Goal: Information Seeking & Learning: Check status

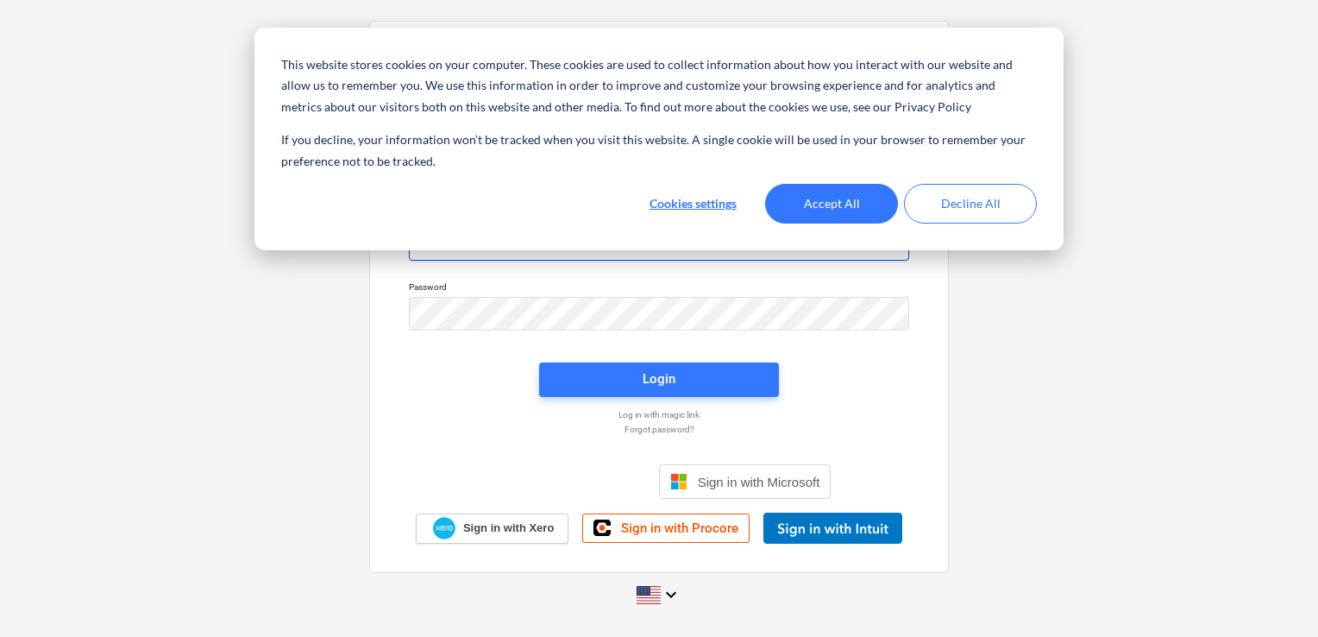
type input "[EMAIL_ADDRESS][DOMAIN_NAME]"
click at [837, 204] on button "Accept All" at bounding box center [831, 204] width 133 height 40
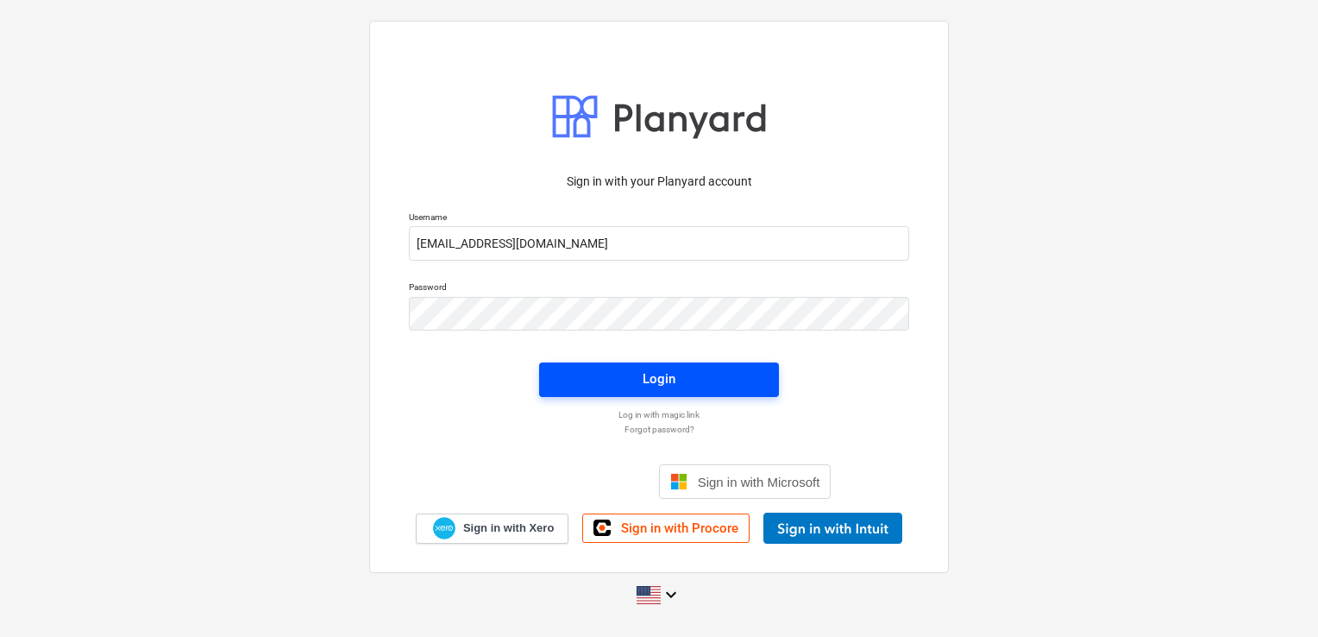
click at [693, 379] on span "Login" at bounding box center [659, 379] width 198 height 22
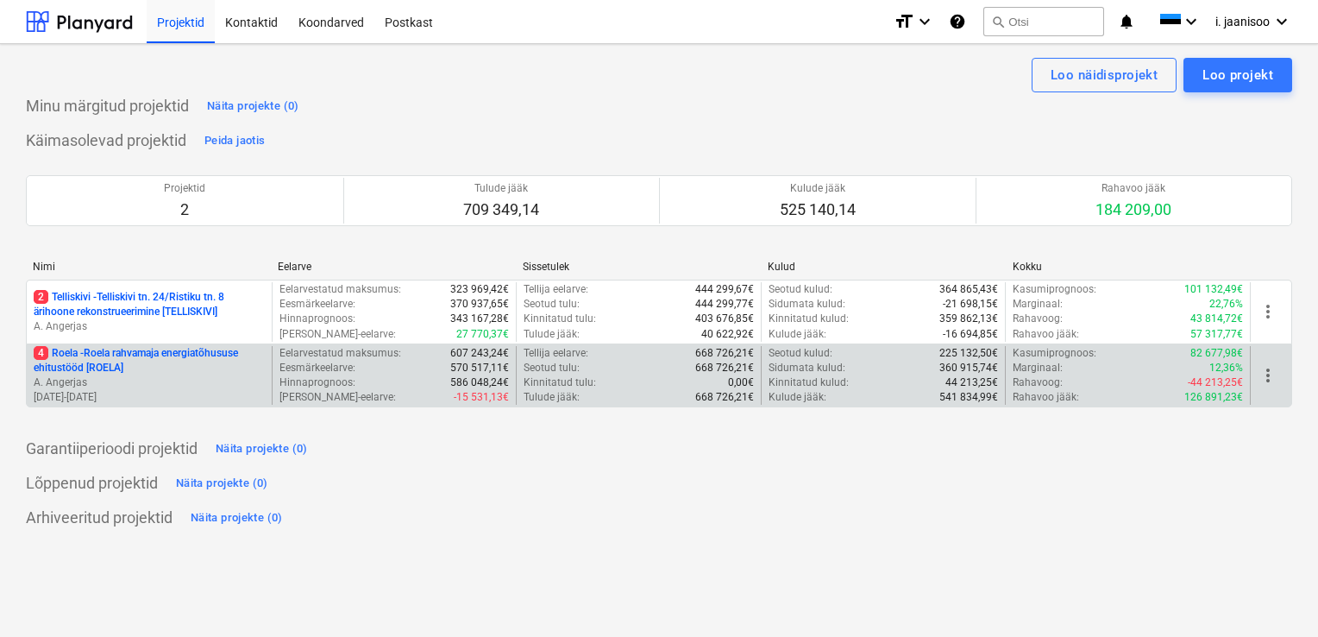
click at [72, 364] on p "4 Roela - Roela rahvamaja energiatõhususe ehitustööd [ROELA]" at bounding box center [149, 360] width 231 height 29
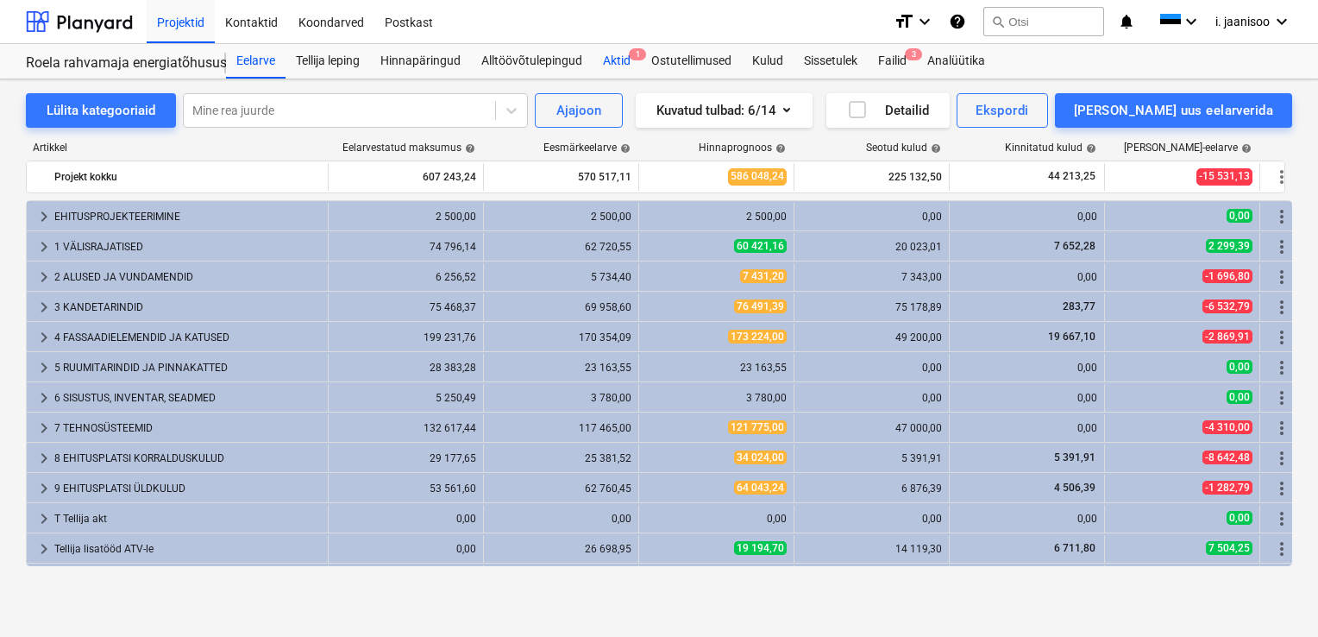
click at [618, 60] on div "Aktid 1" at bounding box center [617, 61] width 48 height 35
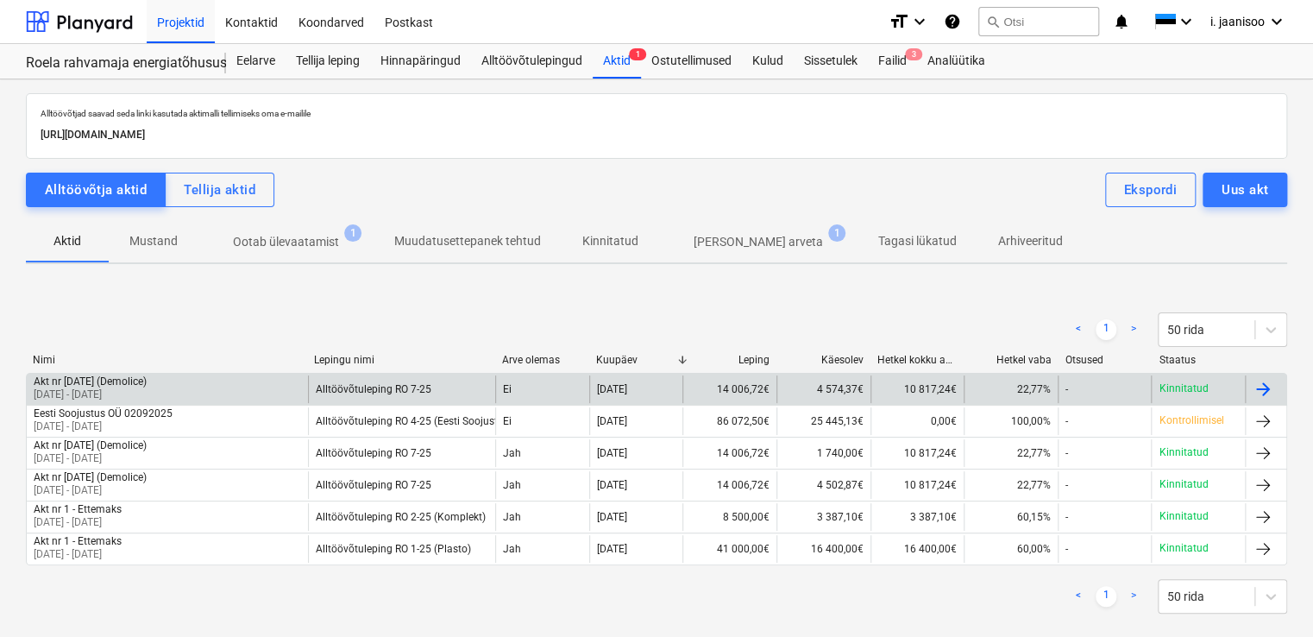
click at [118, 380] on div "Akt nr [DATE] (Demolice)" at bounding box center [90, 381] width 113 height 12
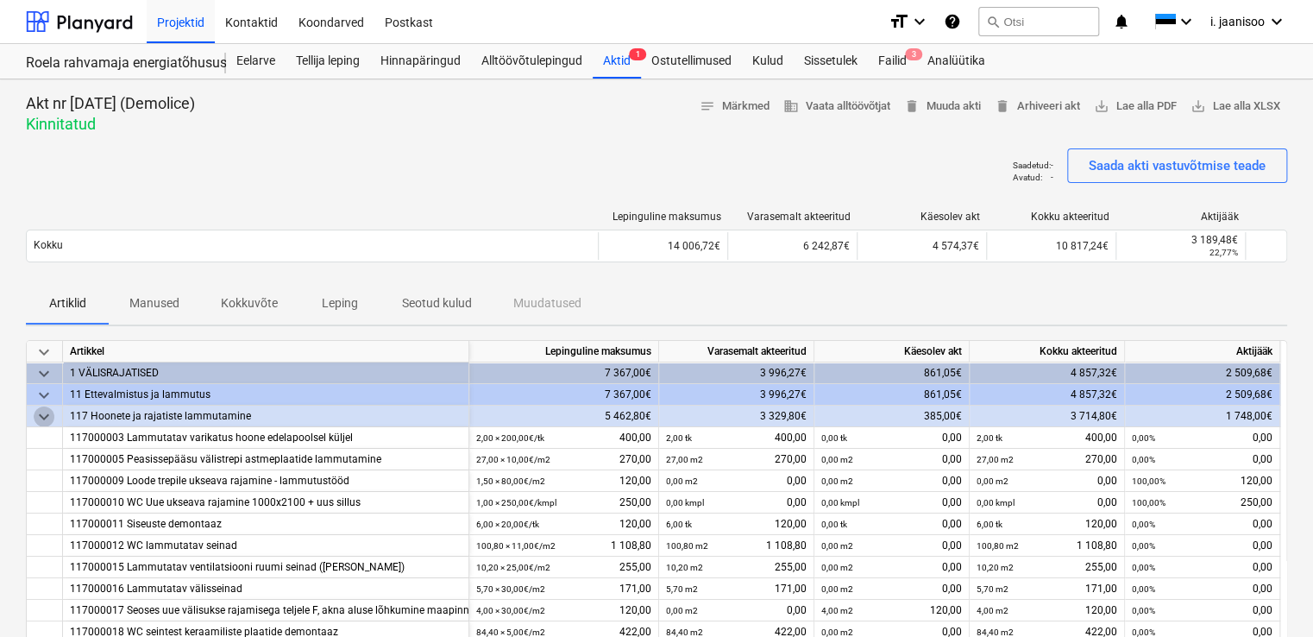
click at [47, 416] on span "keyboard_arrow_down" at bounding box center [44, 416] width 21 height 21
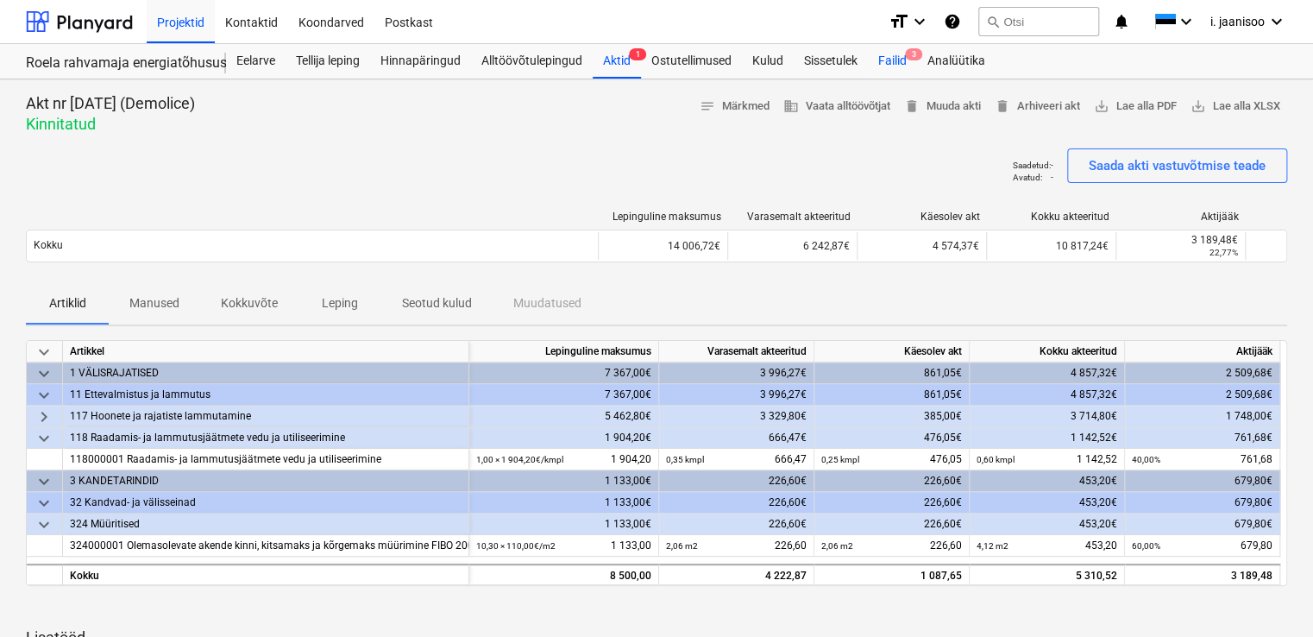
click at [899, 63] on div "Failid 3" at bounding box center [892, 61] width 49 height 35
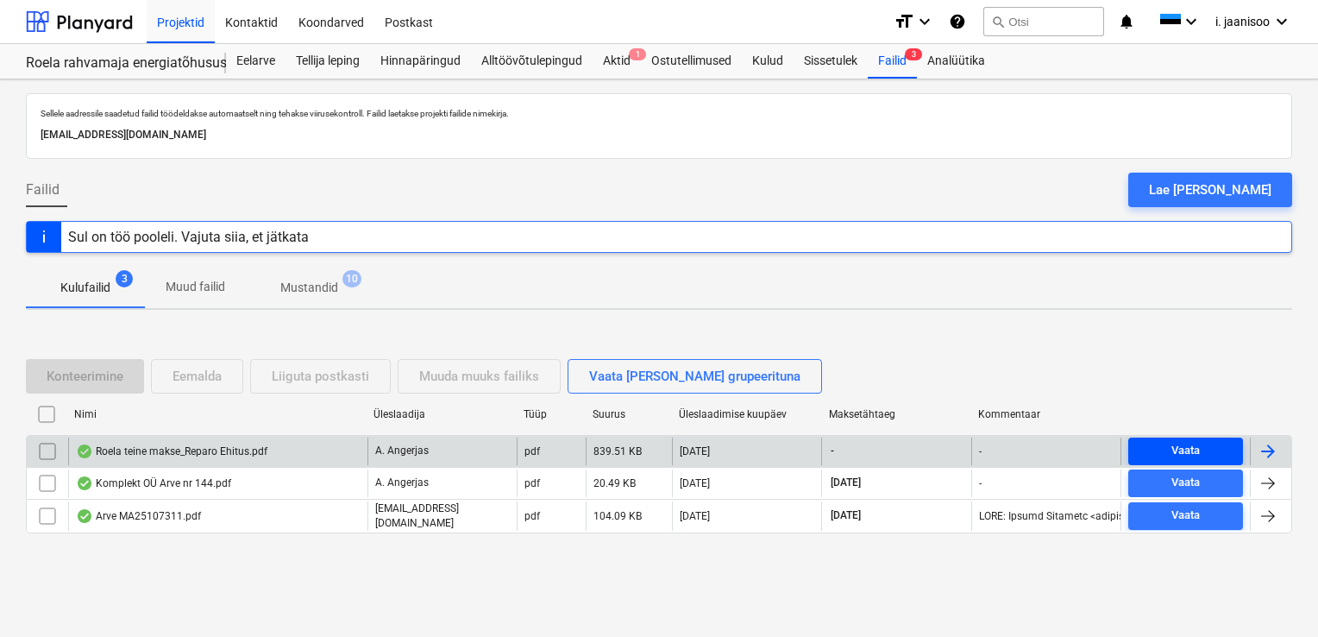
click at [1184, 453] on div "Vaata" at bounding box center [1186, 451] width 28 height 20
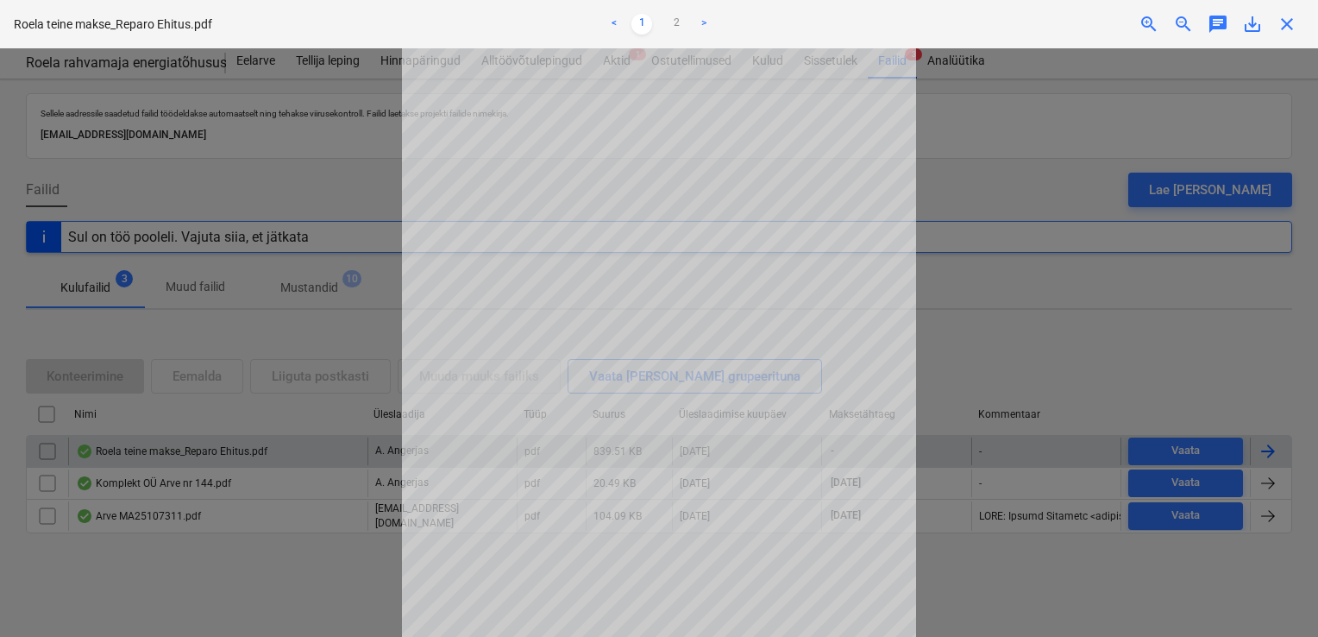
click at [1065, 141] on div at bounding box center [659, 342] width 1318 height 588
click at [1291, 29] on span "close" at bounding box center [1287, 24] width 21 height 21
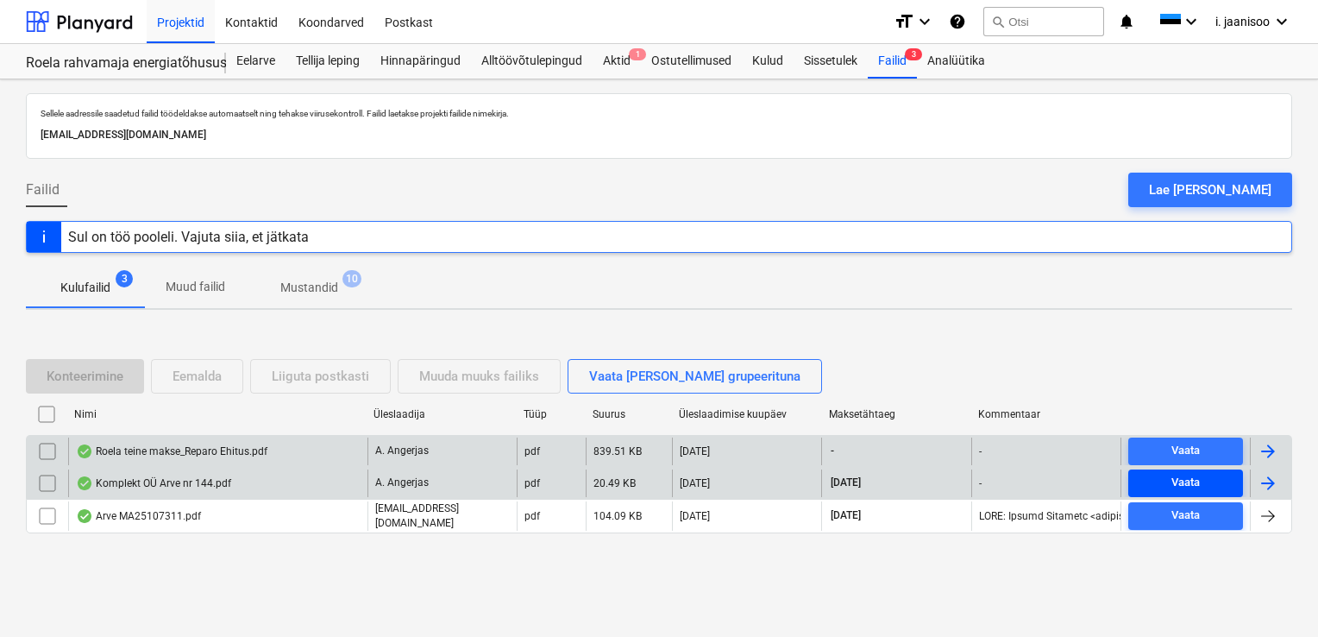
click at [1183, 482] on div "Vaata" at bounding box center [1186, 483] width 28 height 20
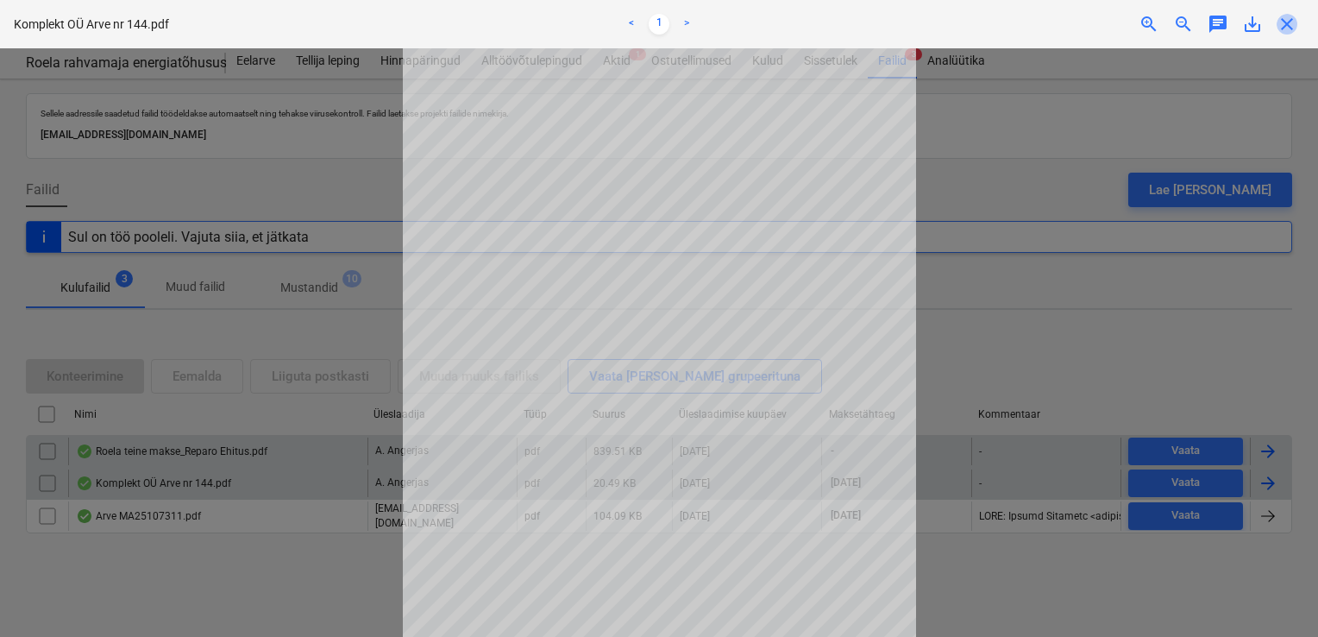
click at [1291, 24] on span "close" at bounding box center [1287, 24] width 21 height 21
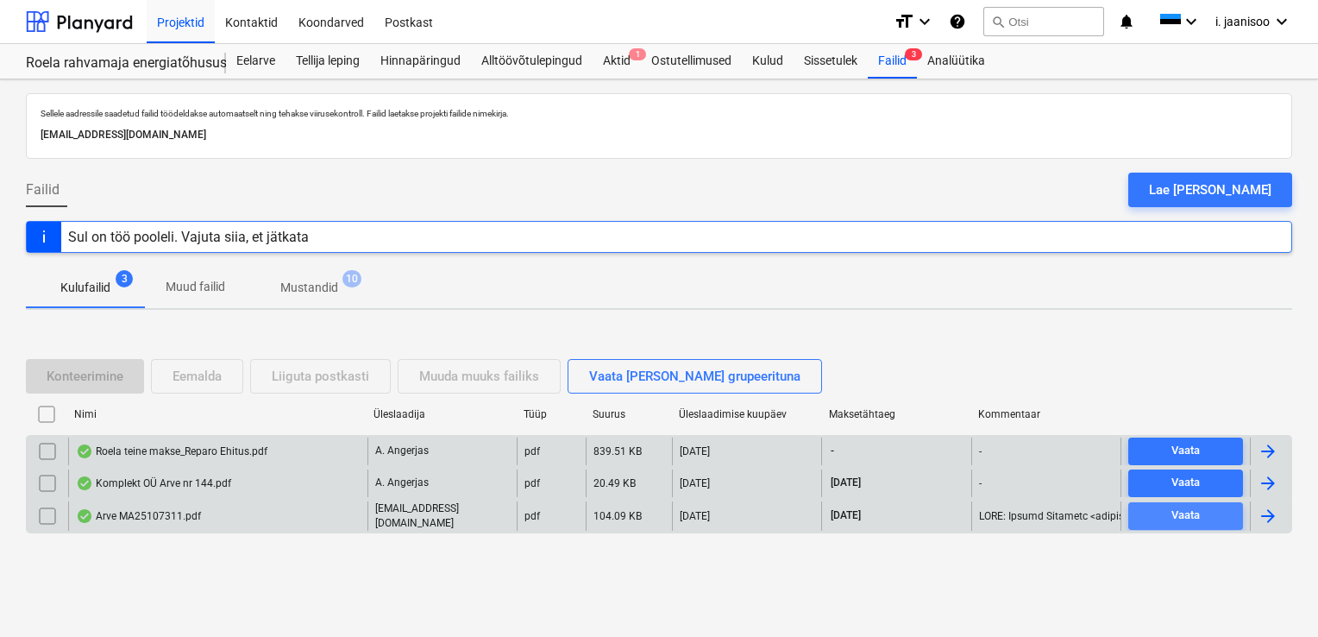
click at [1187, 508] on div "Vaata" at bounding box center [1186, 516] width 28 height 20
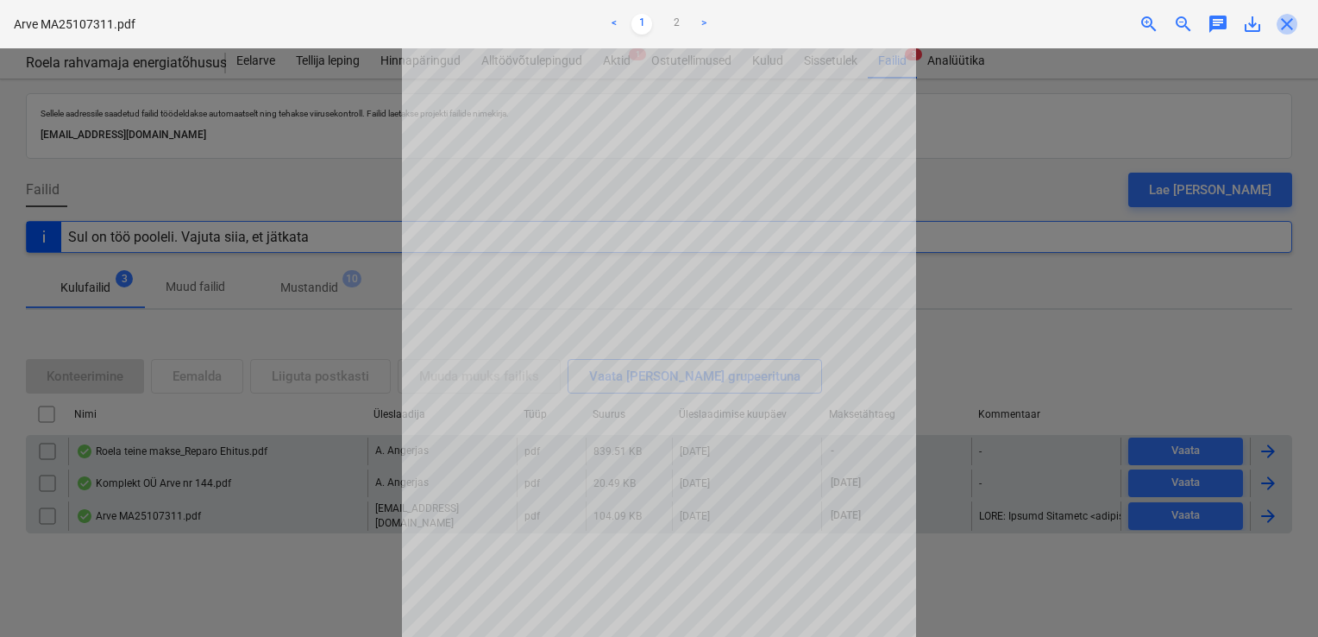
click at [1294, 23] on span "close" at bounding box center [1287, 24] width 21 height 21
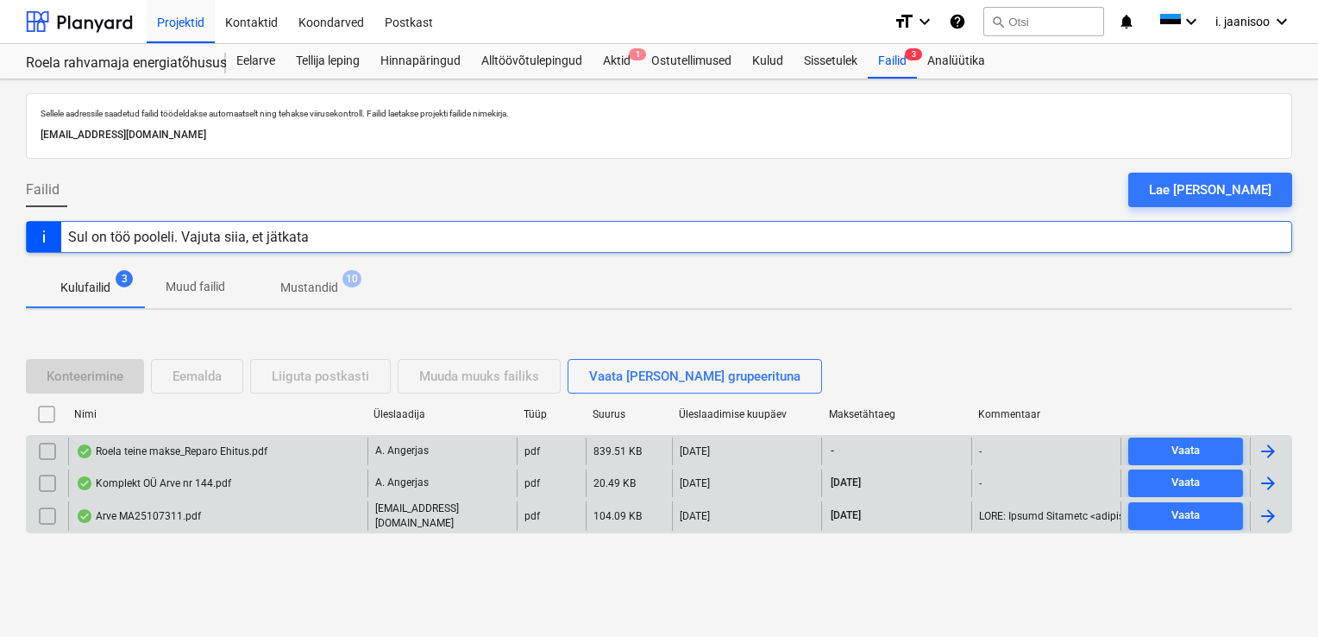
click at [328, 291] on p "Mustandid" at bounding box center [309, 288] width 58 height 18
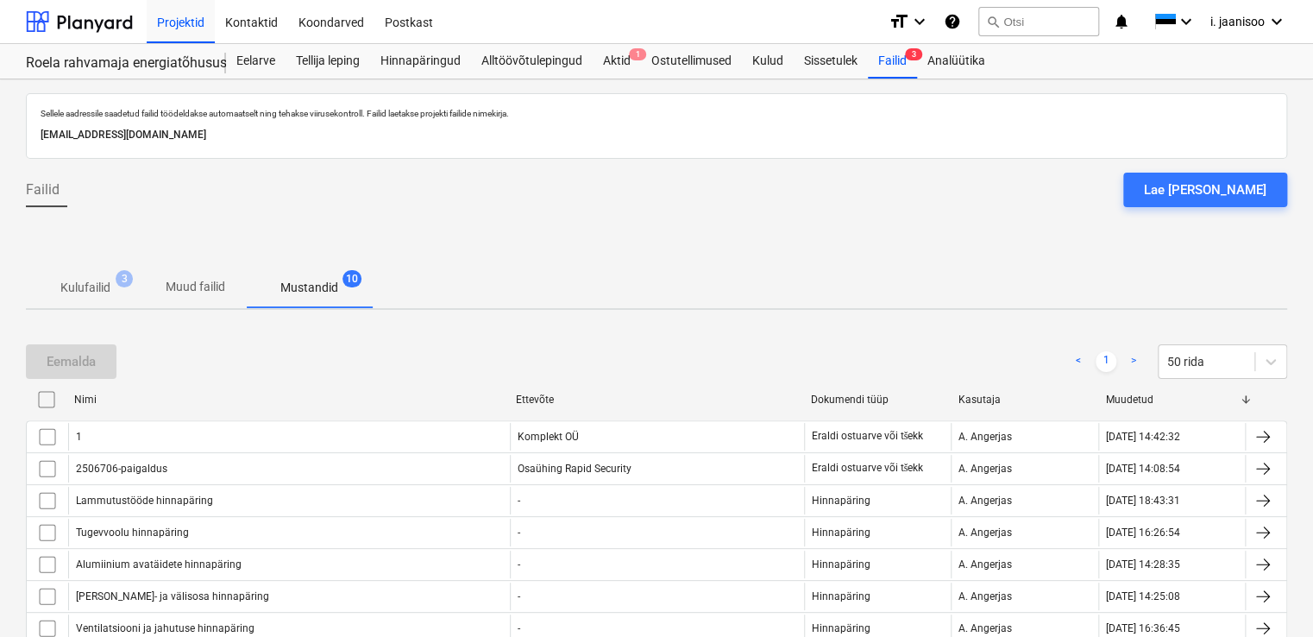
click at [90, 288] on p "Kulufailid" at bounding box center [85, 288] width 50 height 18
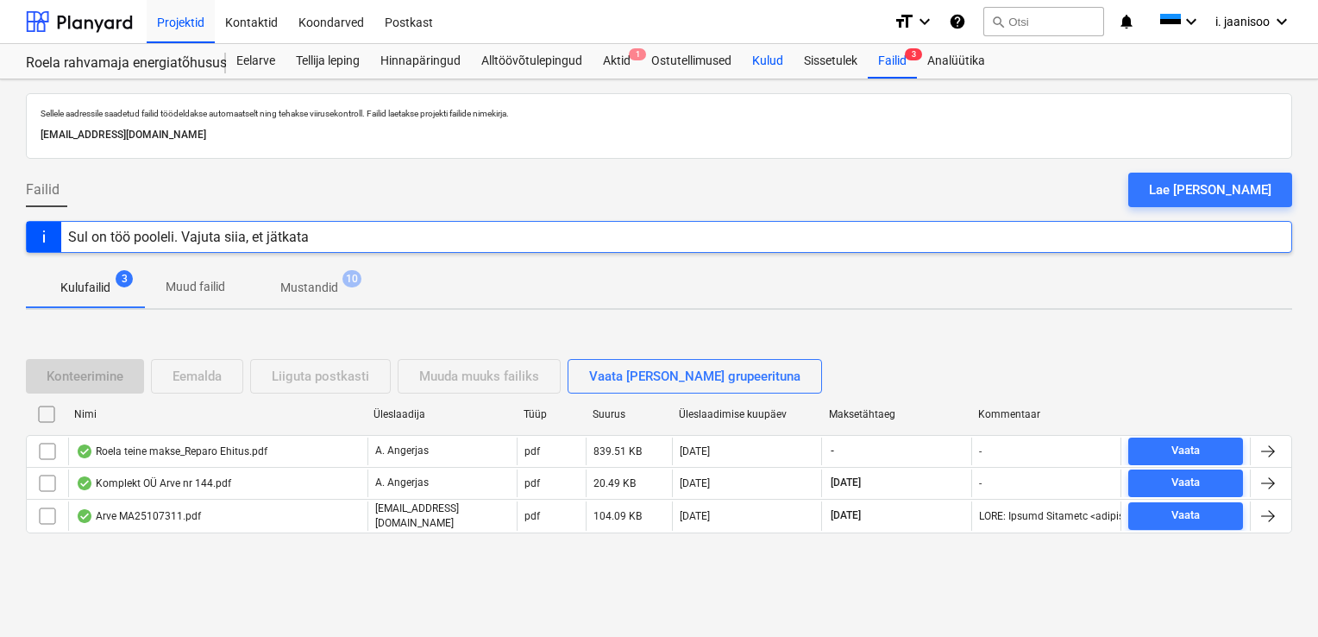
click at [770, 60] on div "Kulud" at bounding box center [768, 61] width 52 height 35
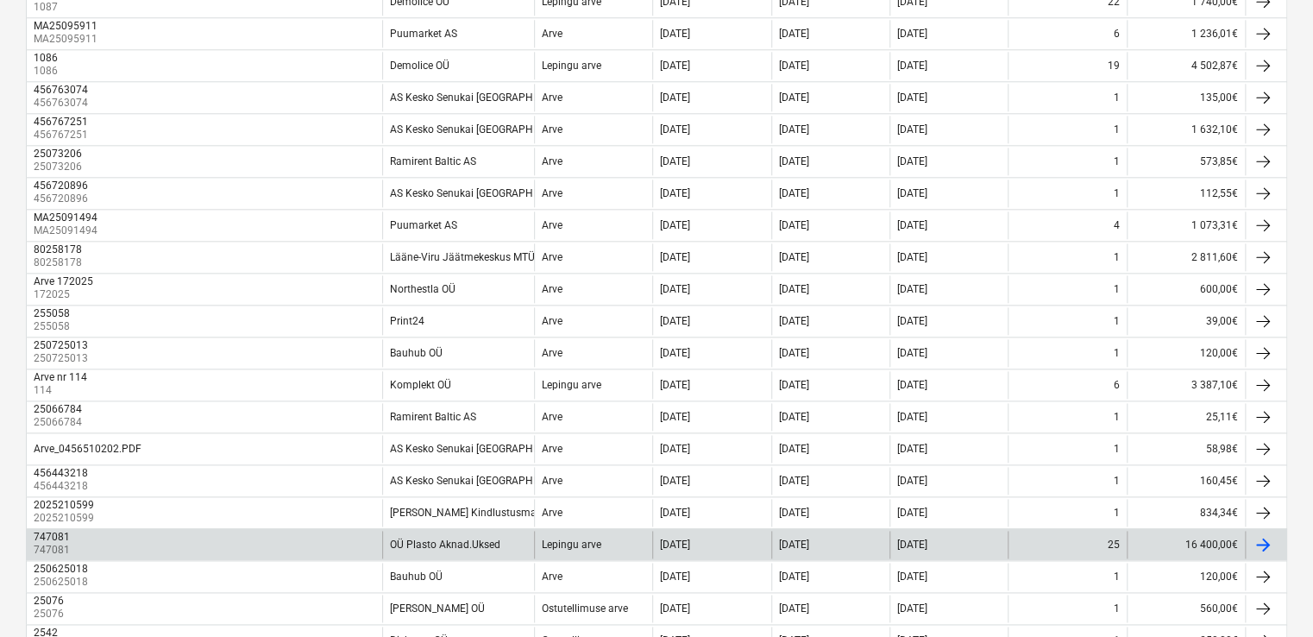
scroll to position [946, 0]
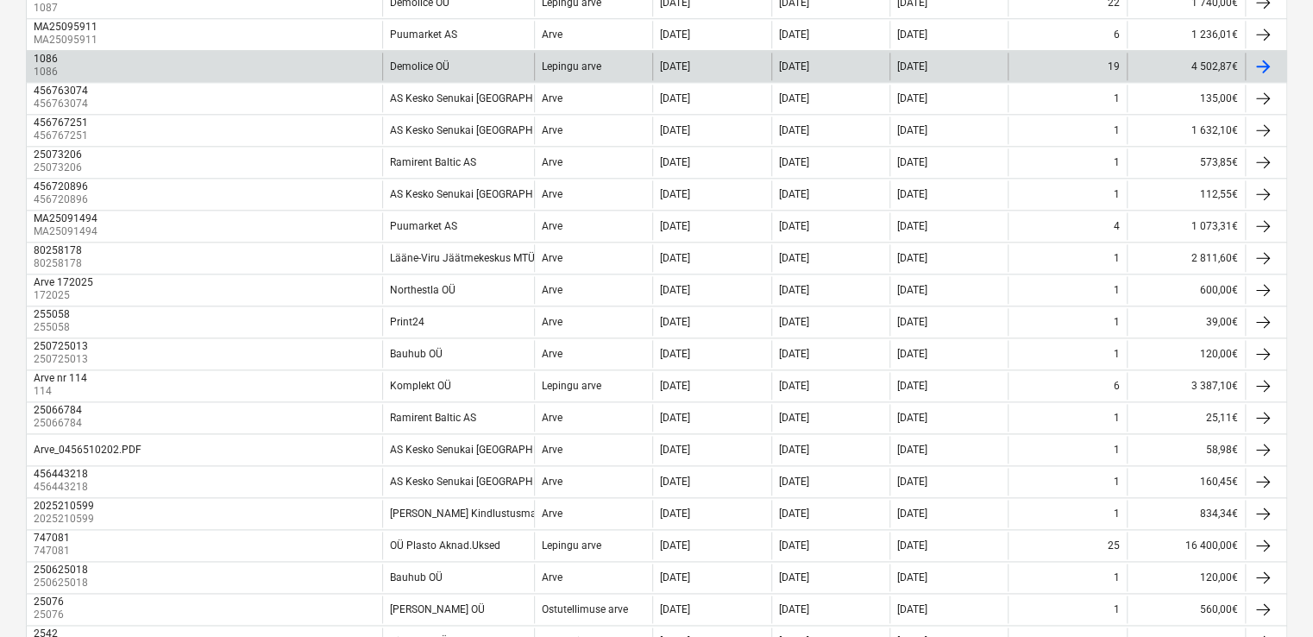
click at [53, 55] on div "1086" at bounding box center [46, 59] width 24 height 12
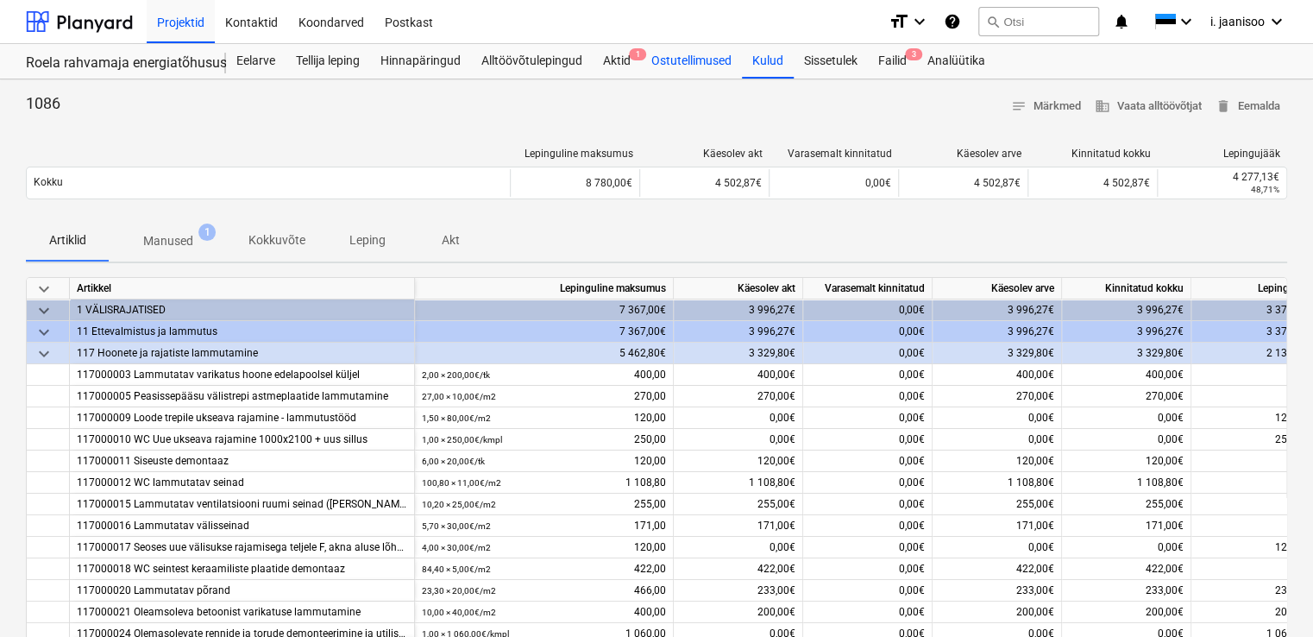
click at [669, 59] on div "Ostutellimused" at bounding box center [691, 61] width 101 height 35
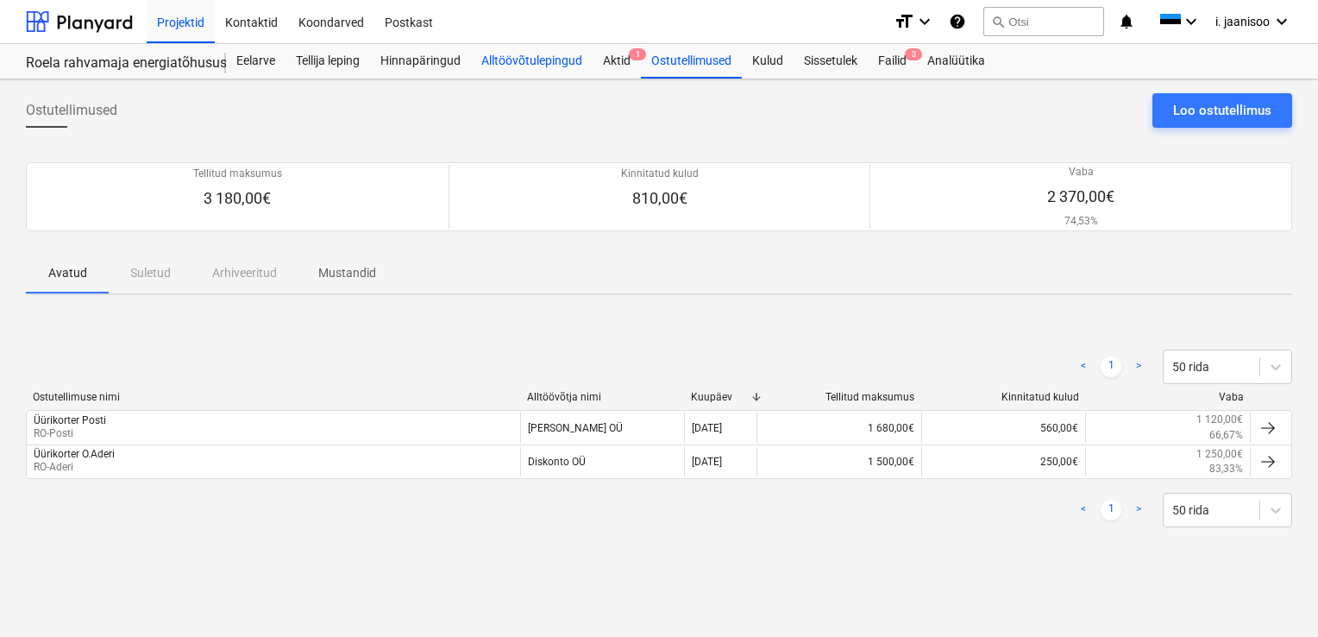
click at [566, 64] on div "Alltöövõtulepingud" at bounding box center [532, 61] width 122 height 35
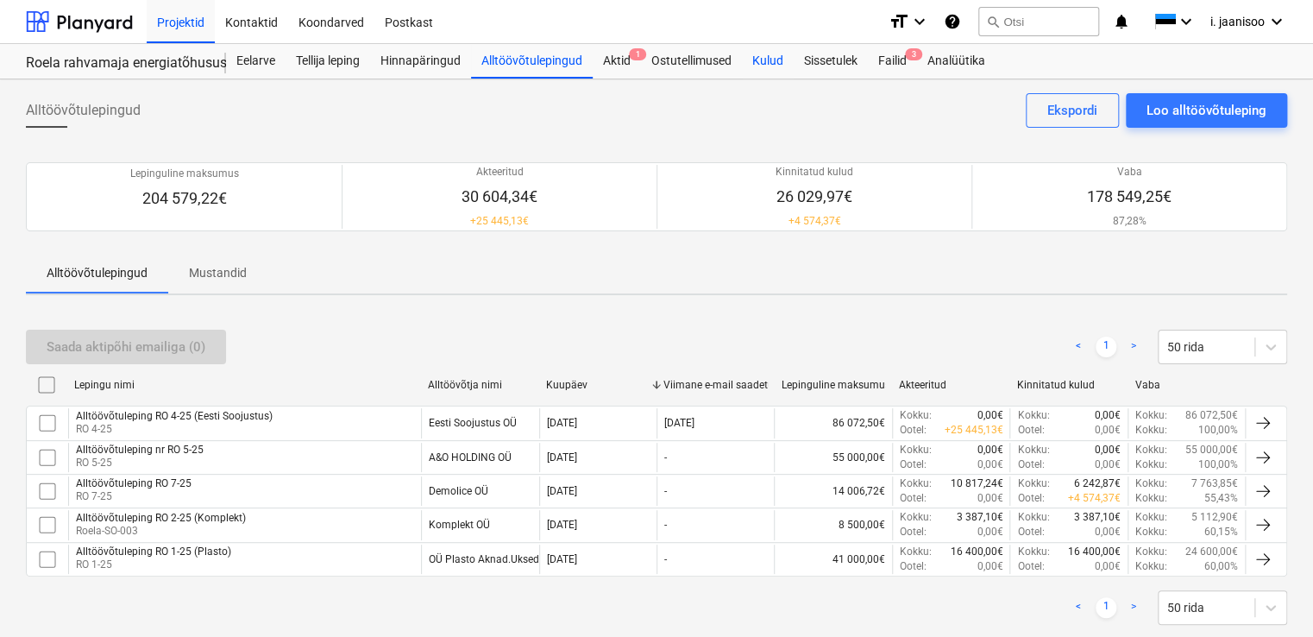
click at [774, 62] on div "Kulud" at bounding box center [768, 61] width 52 height 35
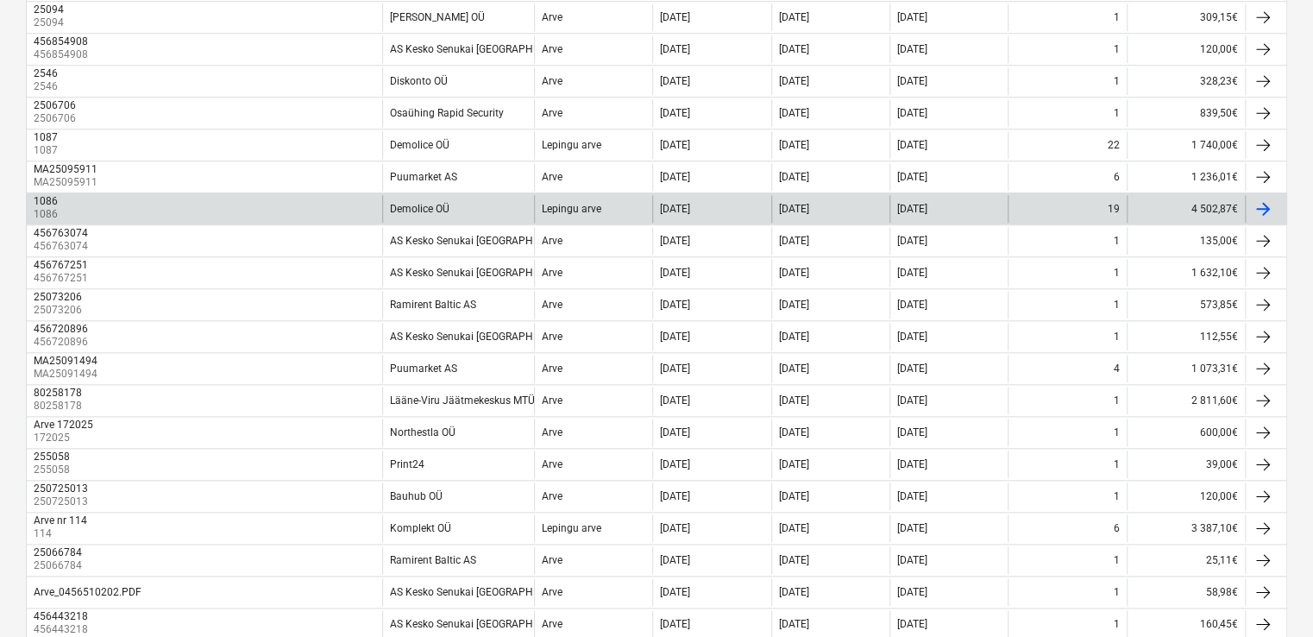
scroll to position [773, 0]
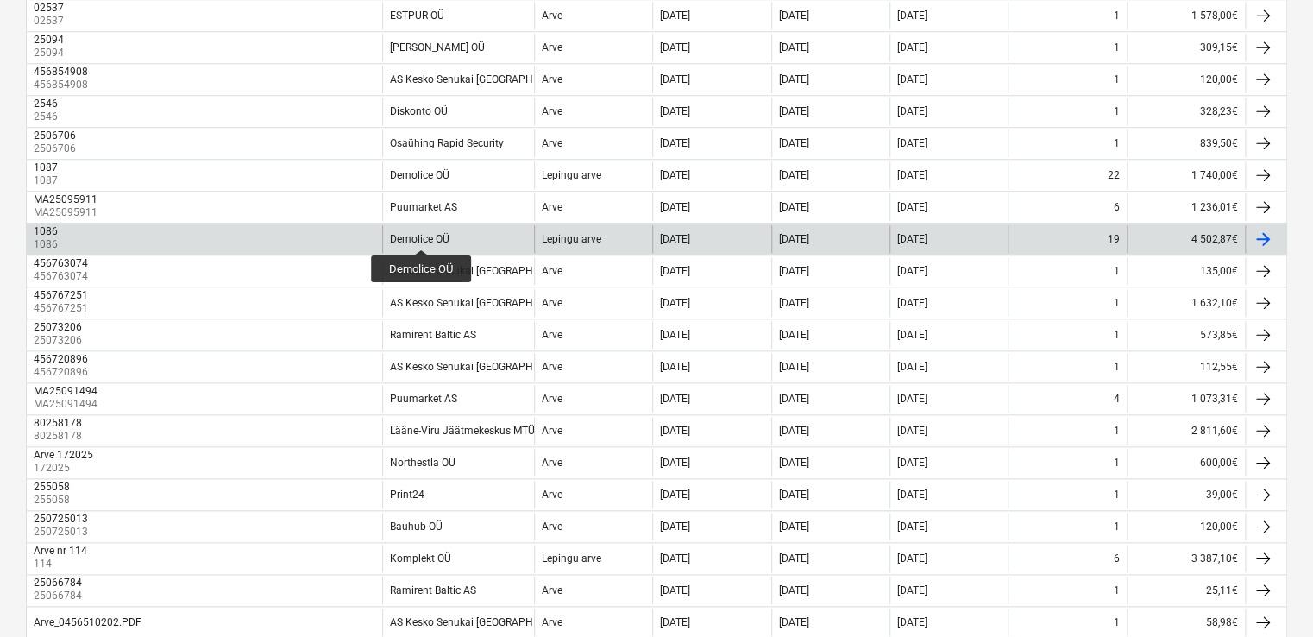
click at [421, 234] on div "Demolice OÜ" at bounding box center [420, 239] width 60 height 12
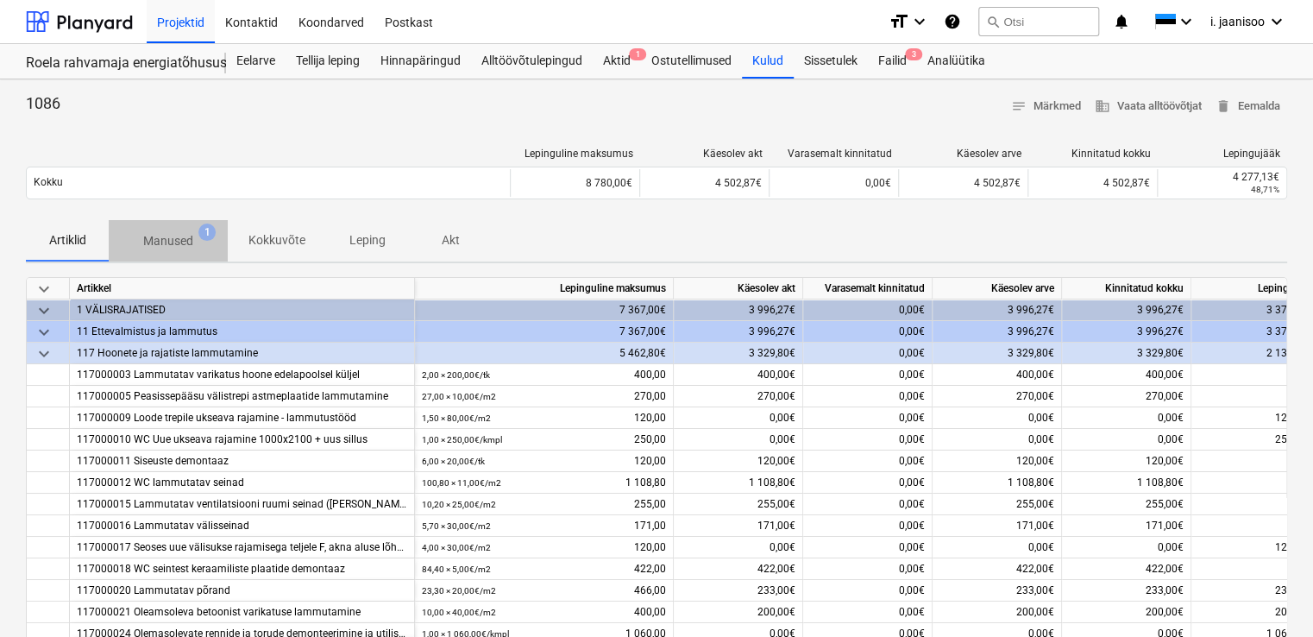
click at [165, 242] on p "Manused" at bounding box center [168, 241] width 50 height 18
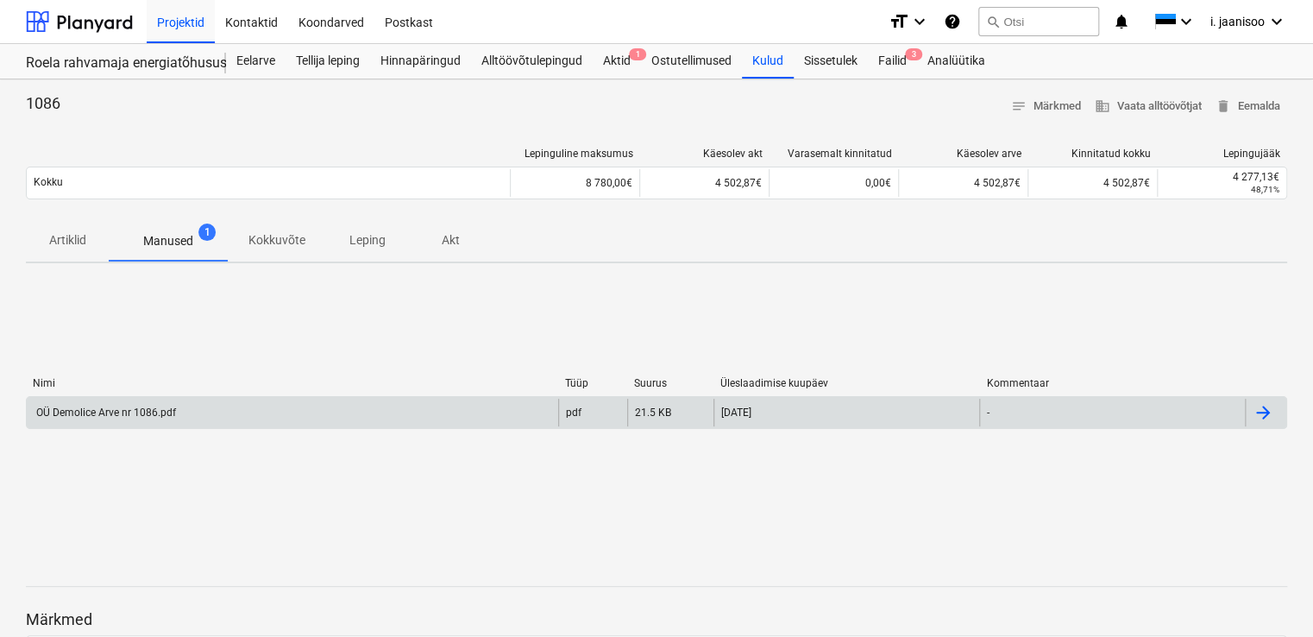
click at [143, 412] on div "OÜ Demolice Arve nr 1086.pdf" at bounding box center [105, 412] width 142 height 12
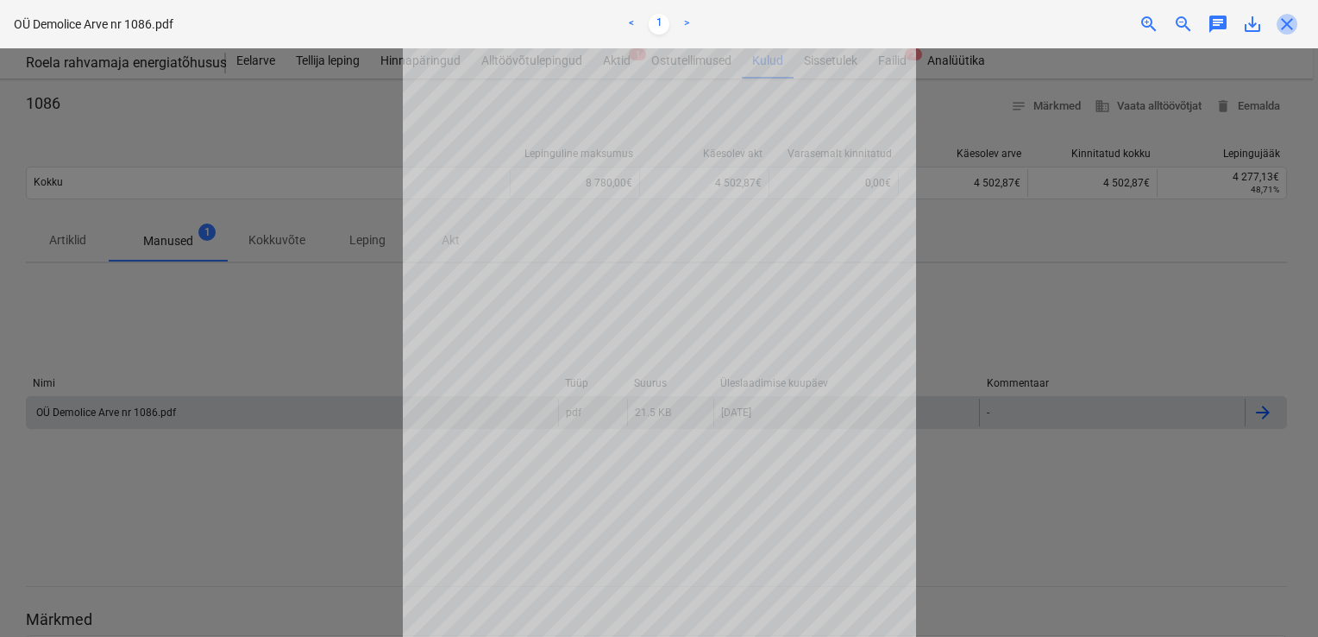
click at [1294, 26] on span "close" at bounding box center [1287, 24] width 21 height 21
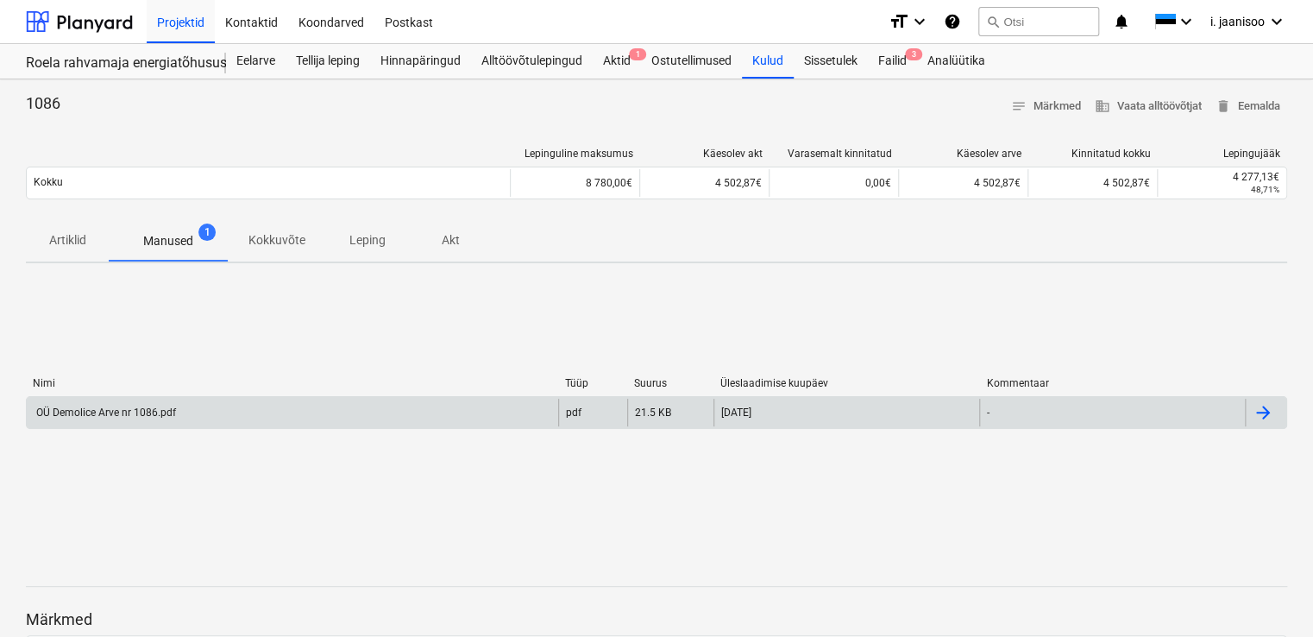
click at [272, 247] on p "Kokkuvõte" at bounding box center [276, 240] width 57 height 18
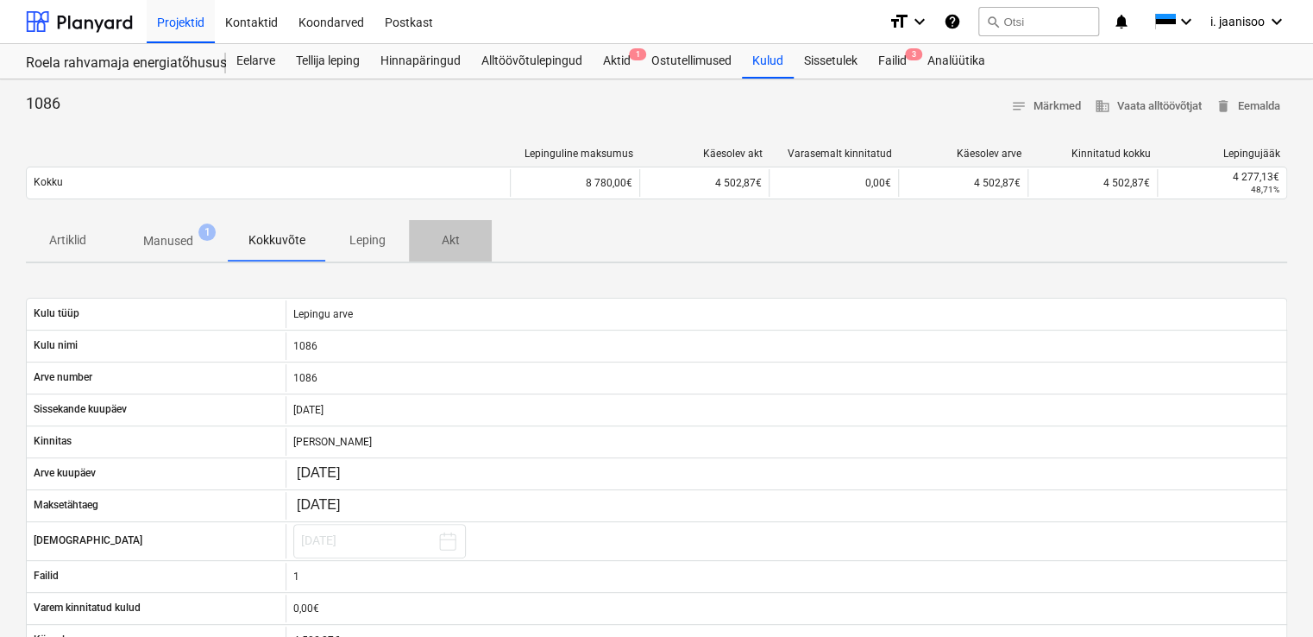
click at [459, 241] on p "Akt" at bounding box center [450, 240] width 41 height 18
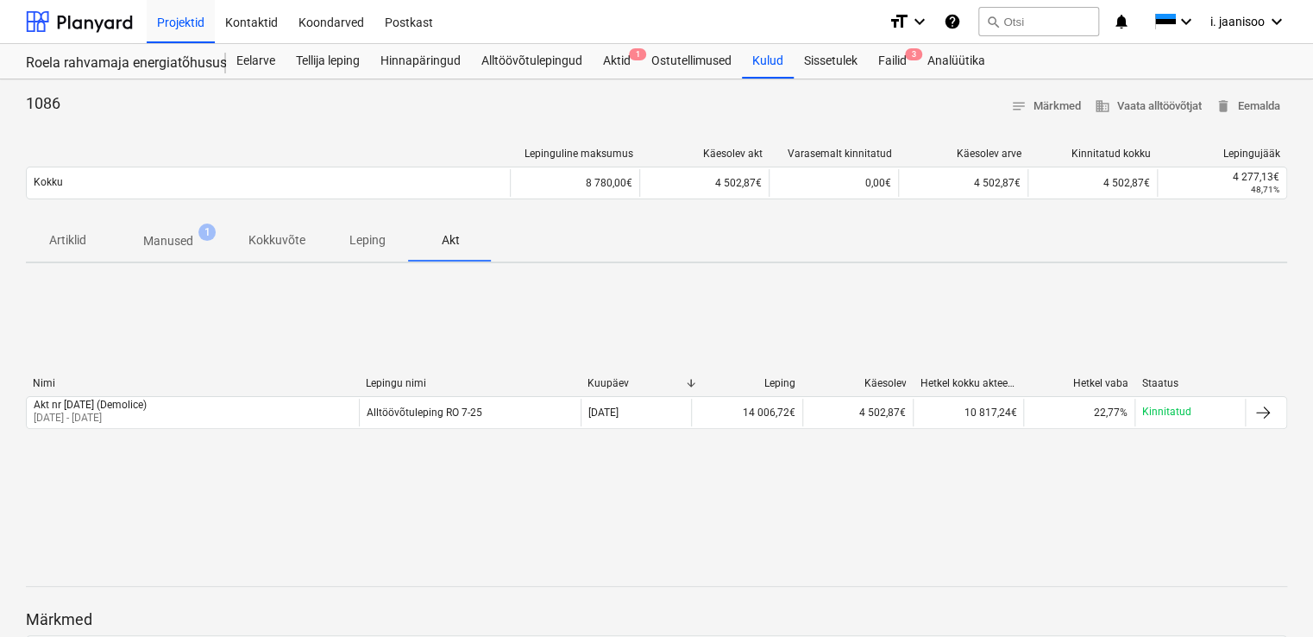
click at [70, 243] on p "Artiklid" at bounding box center [67, 240] width 41 height 18
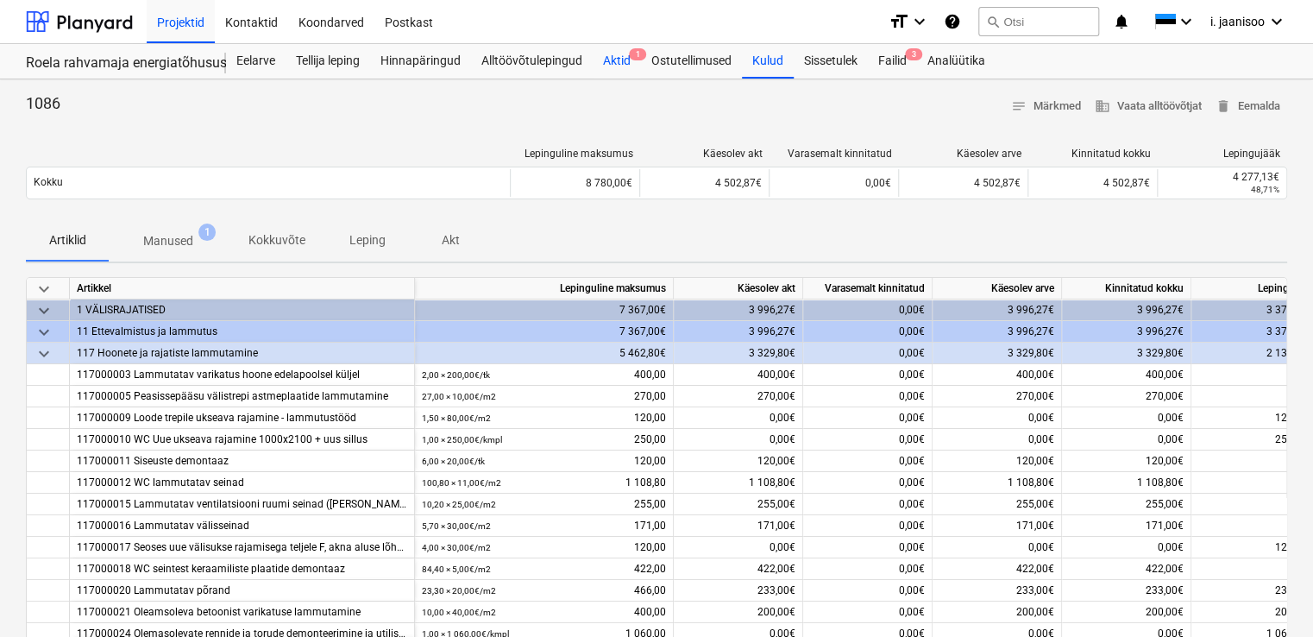
click at [625, 60] on div "Aktid 1" at bounding box center [617, 61] width 48 height 35
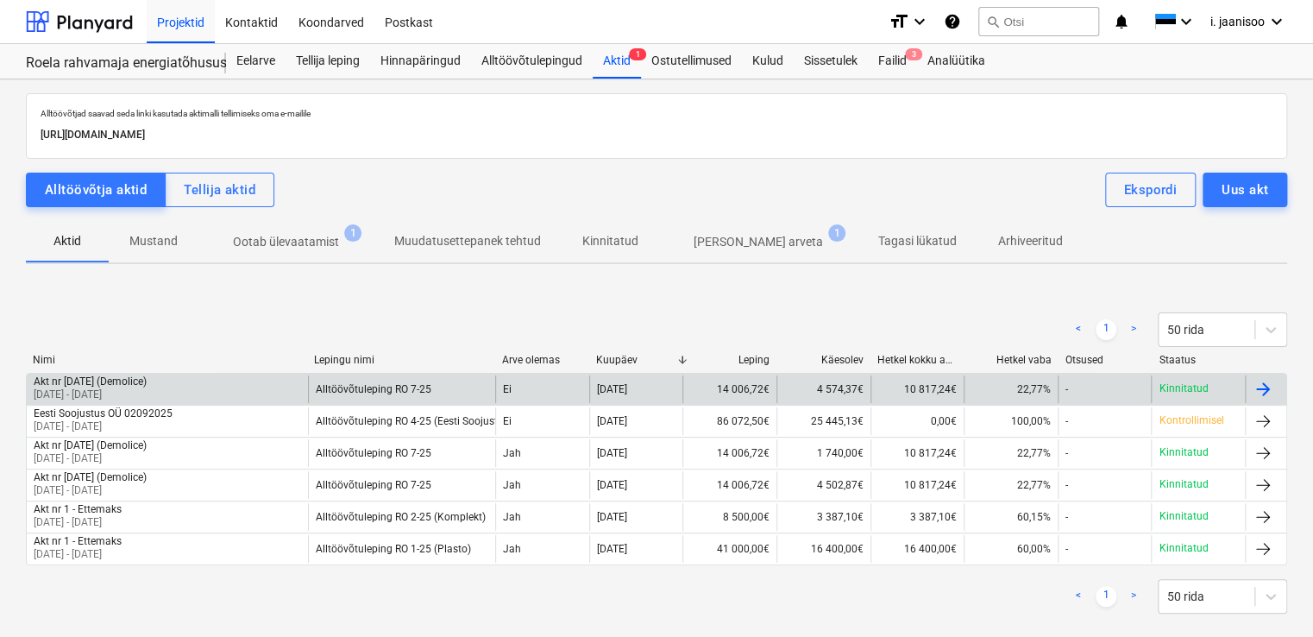
click at [140, 383] on div "Akt nr [DATE] (Demolice)" at bounding box center [90, 381] width 113 height 12
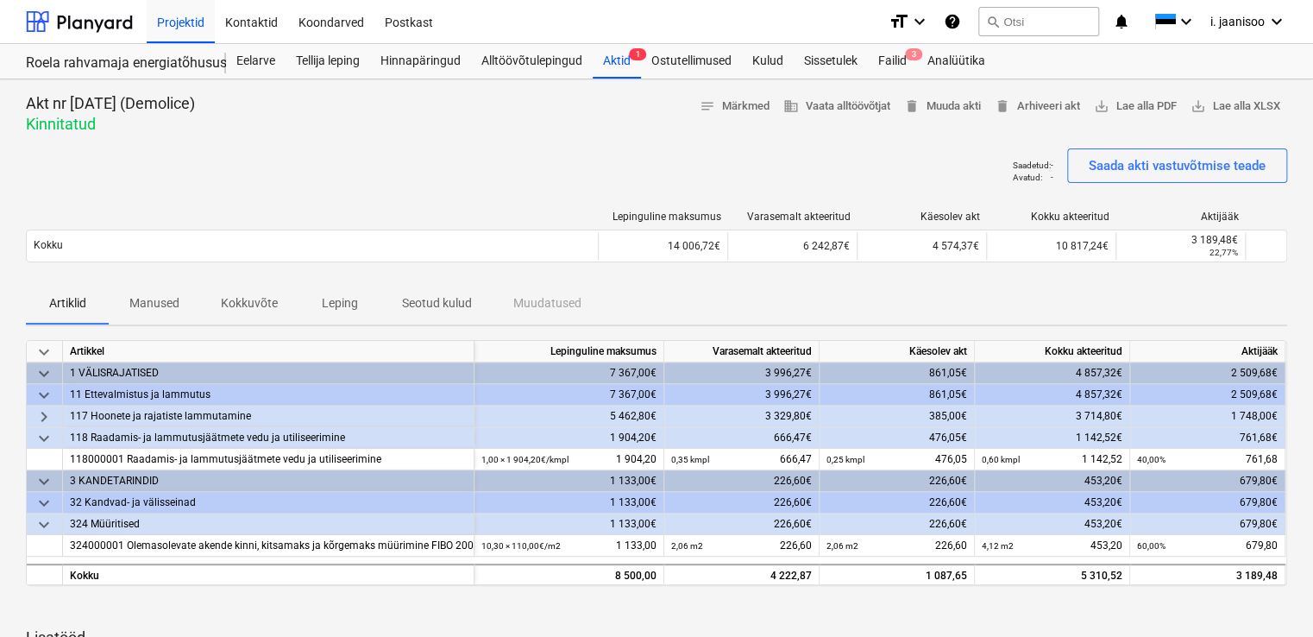
click at [161, 299] on p "Manused" at bounding box center [154, 303] width 50 height 18
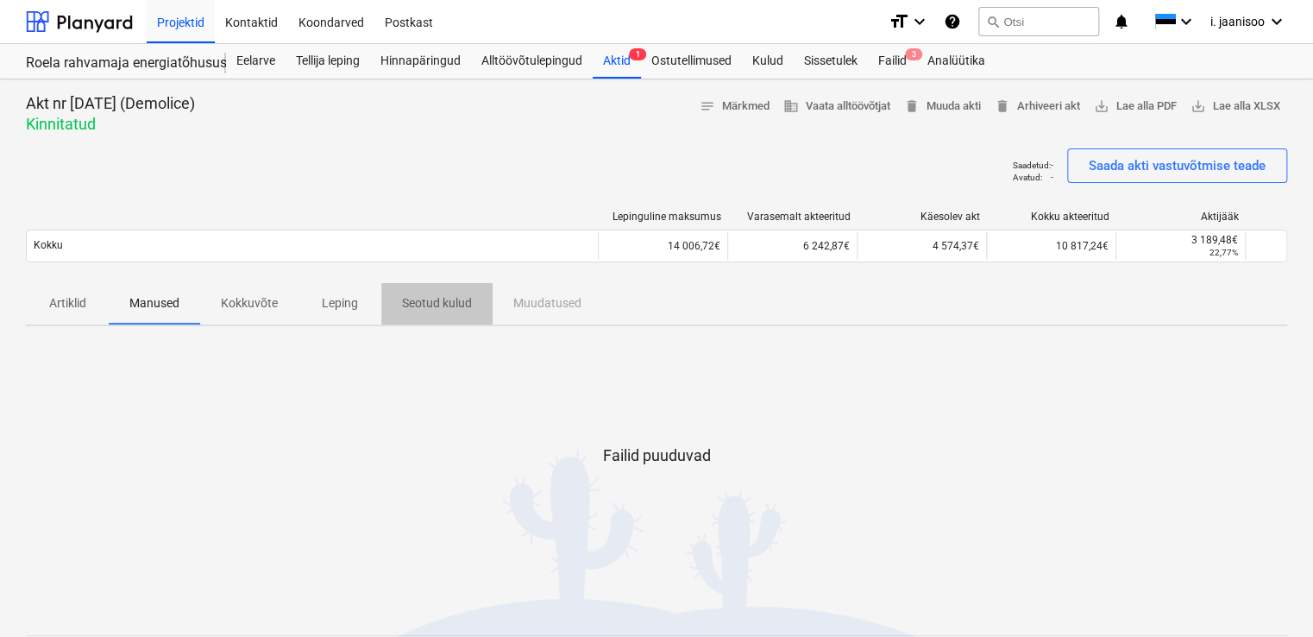
click at [441, 305] on p "Seotud kulud" at bounding box center [437, 303] width 70 height 18
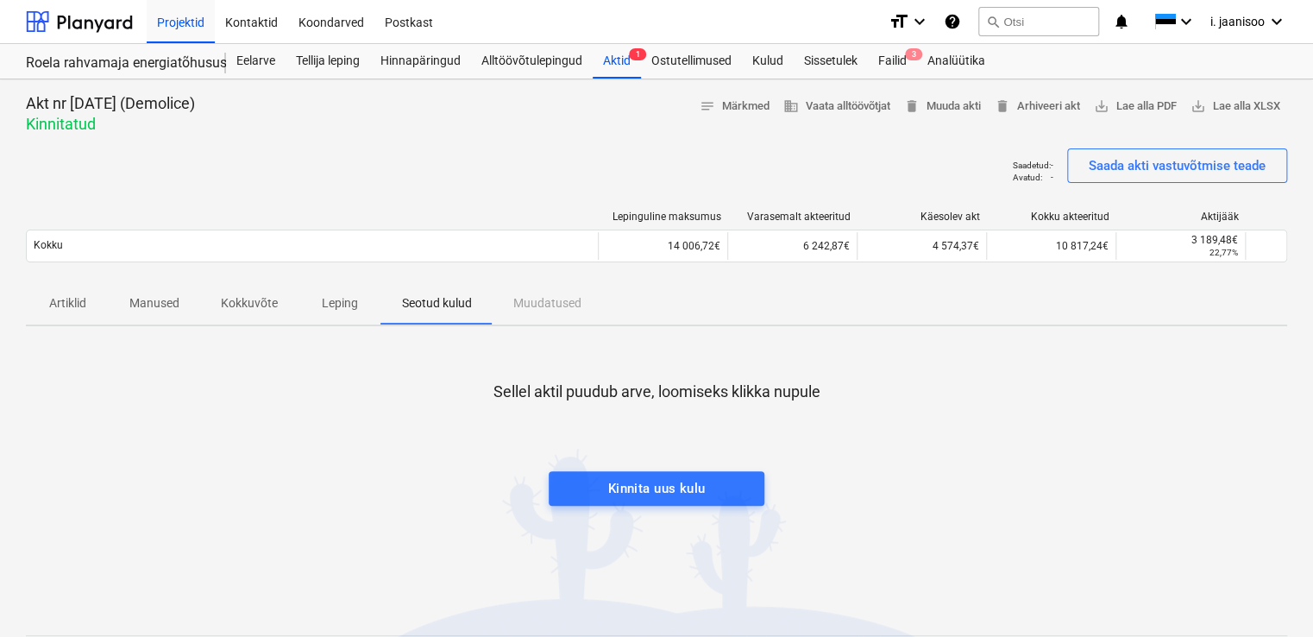
click at [342, 306] on p "Leping" at bounding box center [339, 303] width 41 height 18
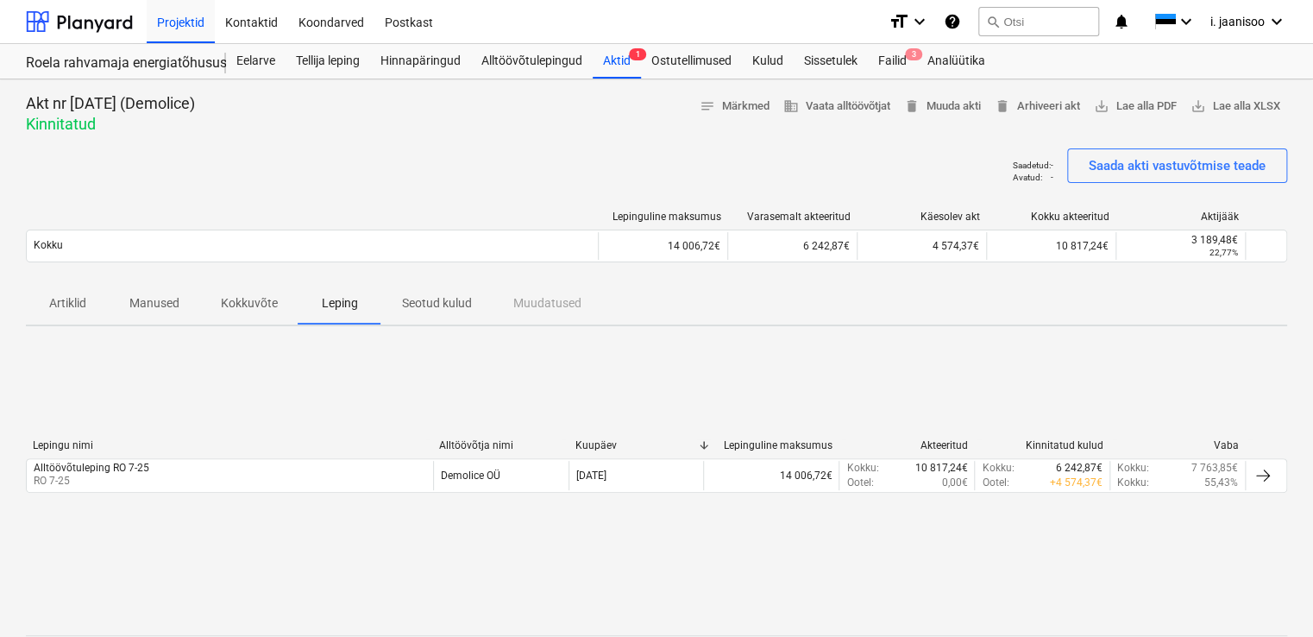
click at [249, 304] on p "Kokkuvõte" at bounding box center [249, 303] width 57 height 18
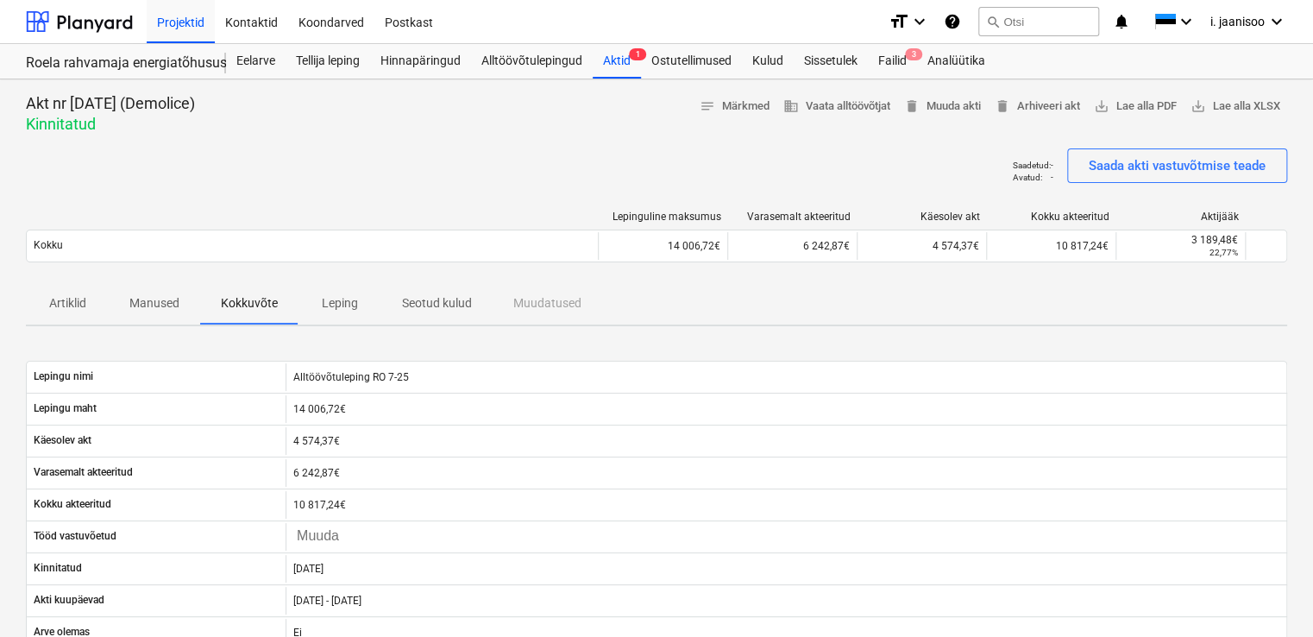
click at [70, 305] on p "Artiklid" at bounding box center [67, 303] width 41 height 18
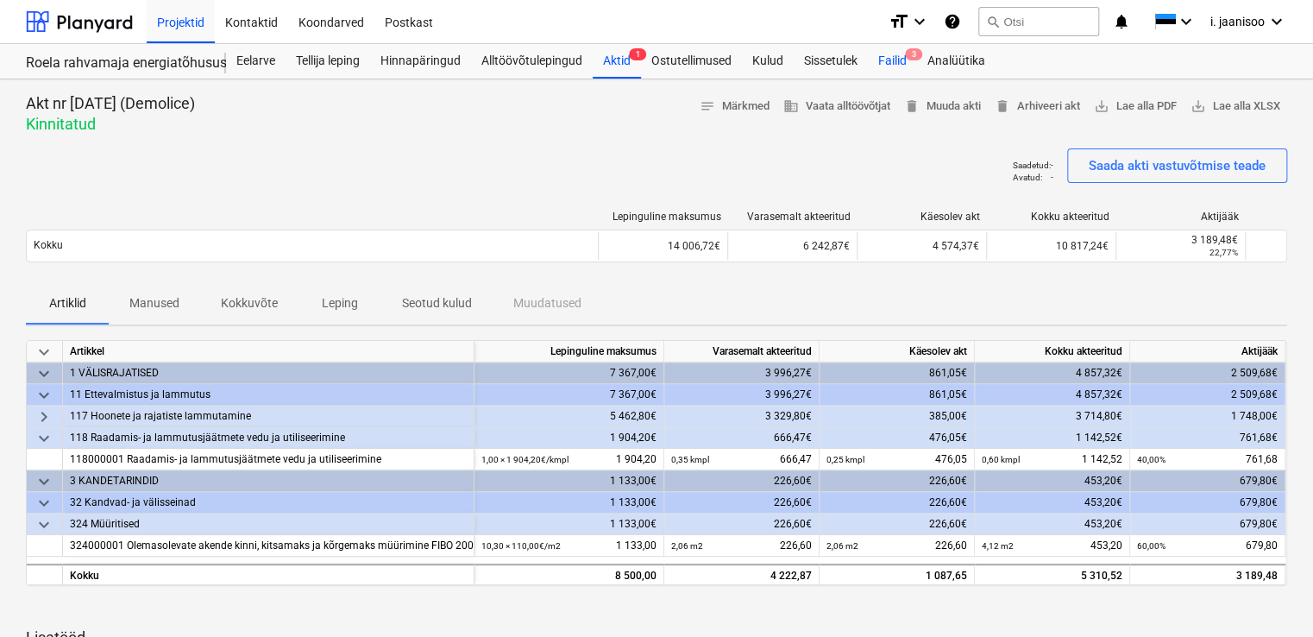
click at [898, 62] on div "Failid 3" at bounding box center [892, 61] width 49 height 35
